Goal: Transaction & Acquisition: Purchase product/service

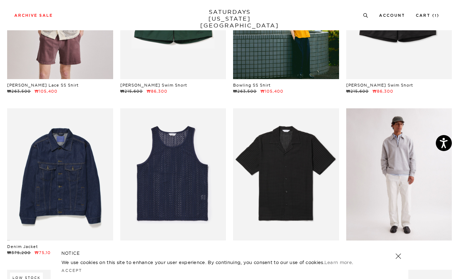
scroll to position [354, 0]
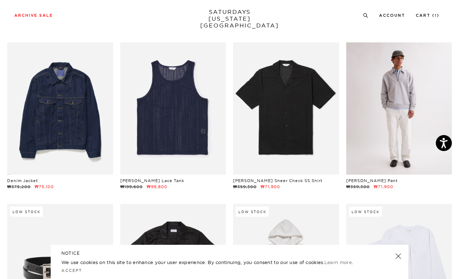
click at [394, 153] on link at bounding box center [399, 108] width 106 height 132
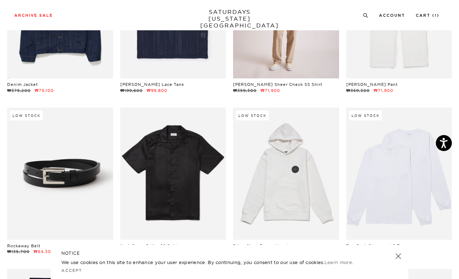
scroll to position [471, 0]
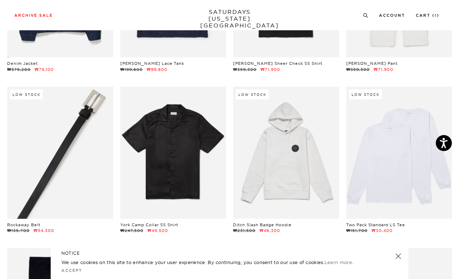
click at [59, 169] on link at bounding box center [60, 153] width 106 height 132
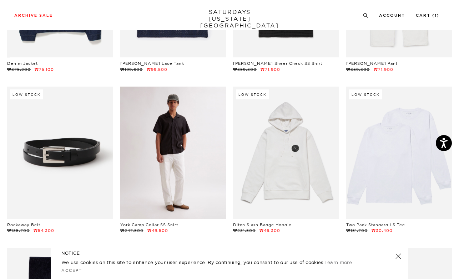
click at [145, 149] on link at bounding box center [173, 153] width 106 height 132
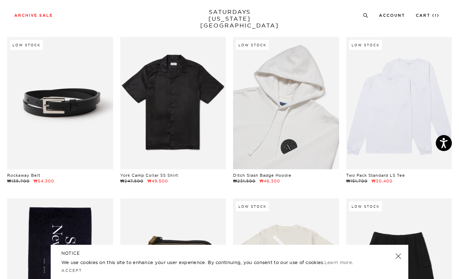
scroll to position [642, 0]
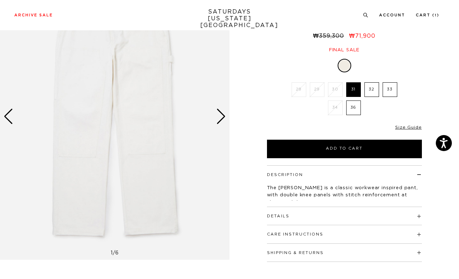
scroll to position [71, 0]
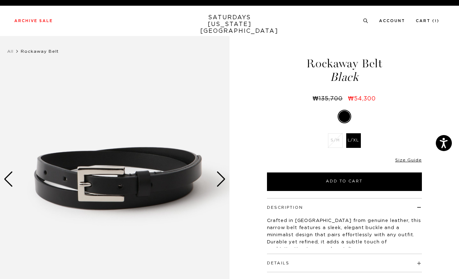
click at [216, 171] on img at bounding box center [114, 179] width 229 height 287
click at [219, 174] on div "Next slide" at bounding box center [221, 180] width 10 height 16
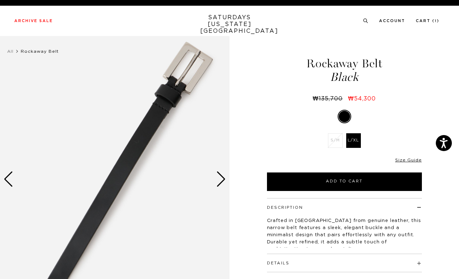
click at [219, 174] on div "Next slide" at bounding box center [221, 180] width 10 height 16
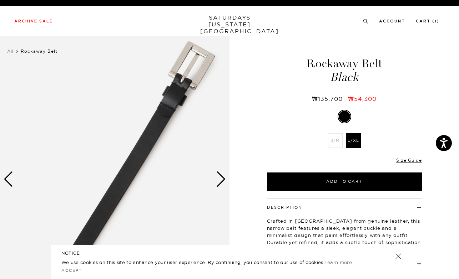
click at [219, 174] on div "Next slide" at bounding box center [221, 180] width 10 height 16
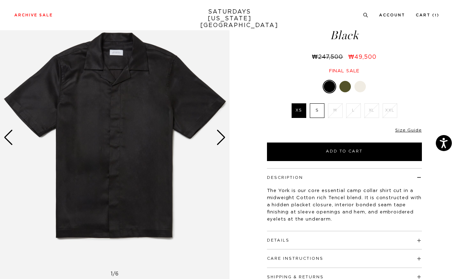
scroll to position [43, 0]
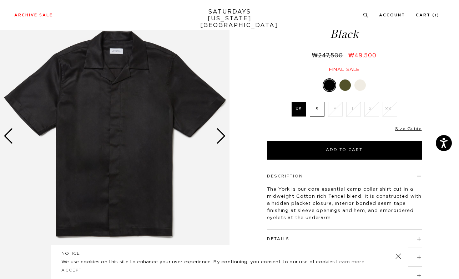
click at [219, 136] on div "Next slide" at bounding box center [221, 136] width 10 height 16
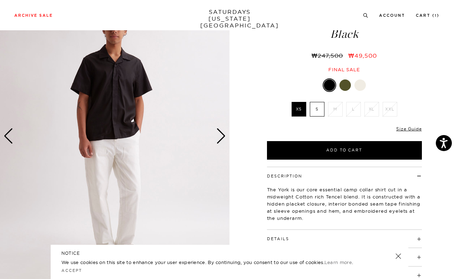
click at [219, 136] on div "Next slide" at bounding box center [221, 136] width 10 height 16
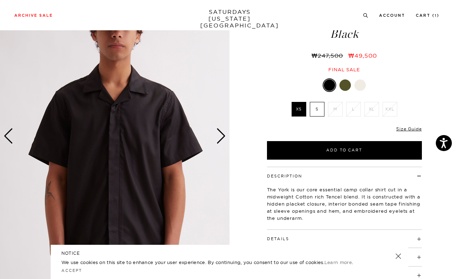
click at [219, 136] on div "Next slide" at bounding box center [221, 136] width 10 height 16
